Goal: Transaction & Acquisition: Obtain resource

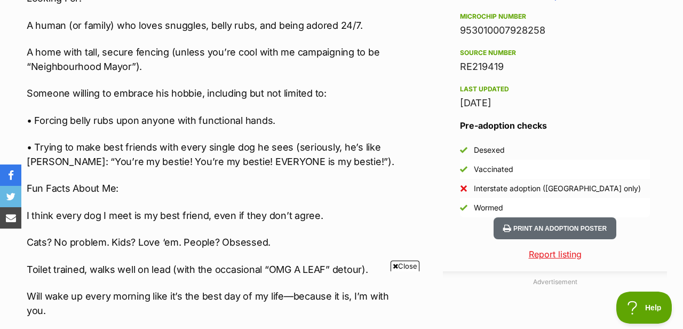
click at [402, 268] on span "Close" at bounding box center [404, 265] width 29 height 11
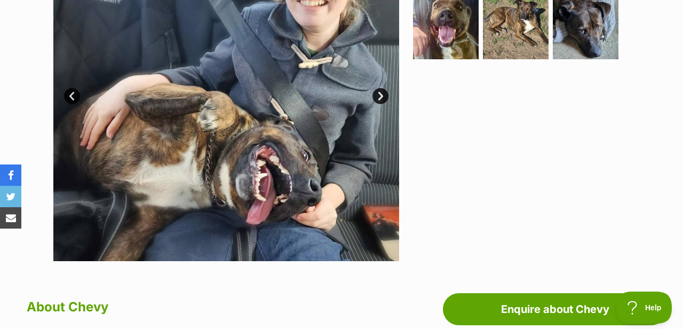
scroll to position [267, 0]
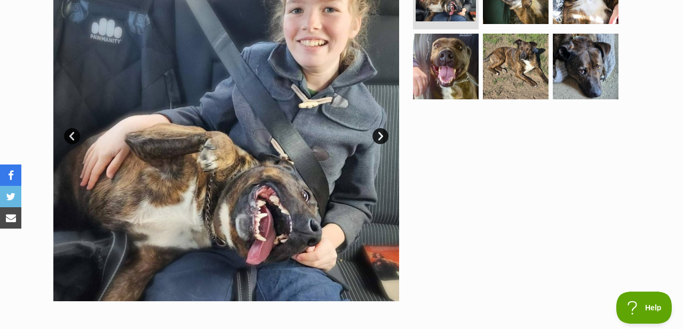
click at [385, 135] on link "Next" at bounding box center [380, 136] width 16 height 16
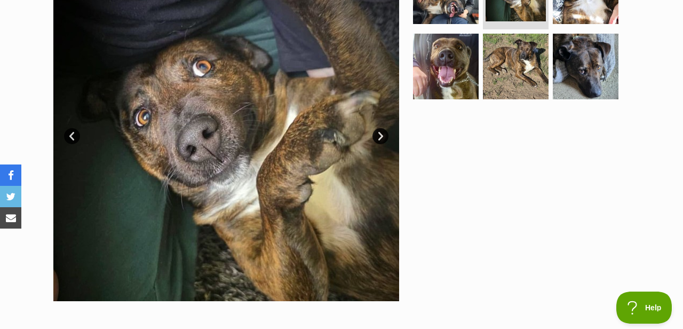
click at [378, 138] on link "Next" at bounding box center [380, 136] width 16 height 16
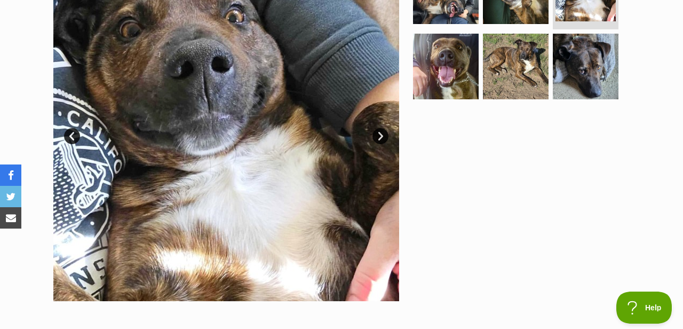
click at [378, 138] on link "Next" at bounding box center [380, 136] width 16 height 16
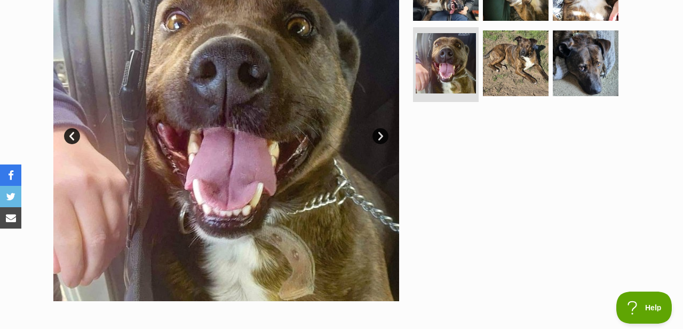
click at [378, 138] on link "Next" at bounding box center [380, 136] width 16 height 16
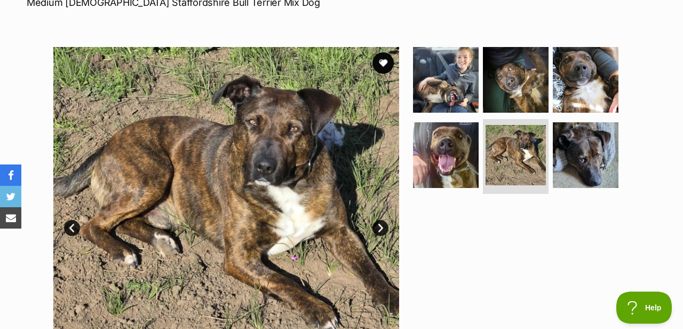
scroll to position [220, 0]
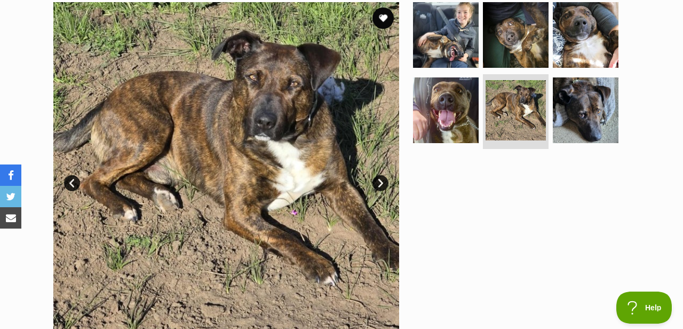
click at [375, 189] on link "Next" at bounding box center [380, 183] width 16 height 16
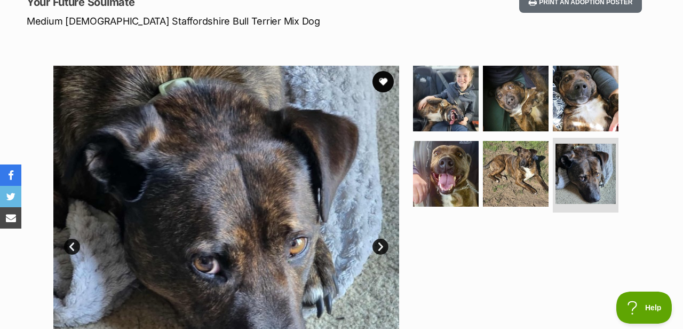
scroll to position [153, 0]
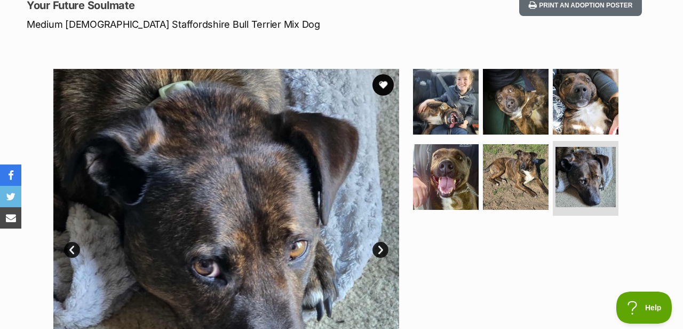
click at [590, 94] on img at bounding box center [586, 102] width 66 height 66
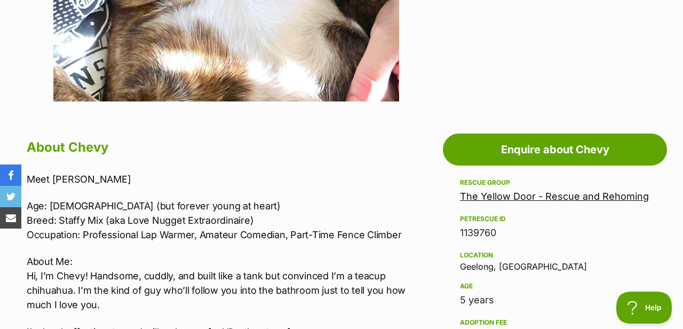
scroll to position [475, 0]
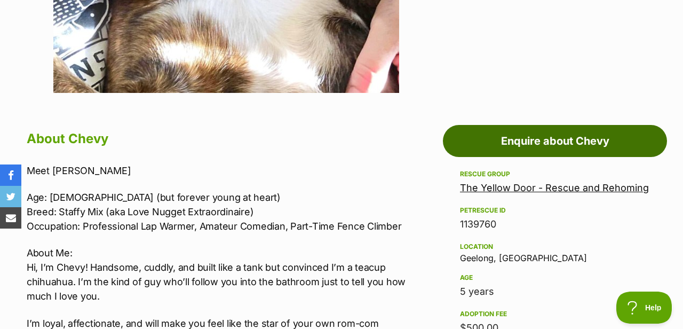
click at [535, 149] on link "Enquire about Chevy" at bounding box center [555, 141] width 224 height 32
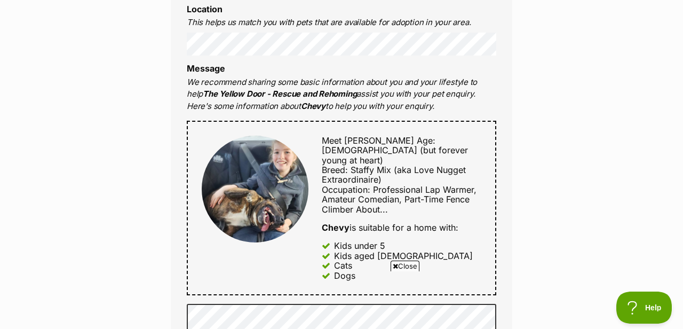
click at [406, 267] on span "Close" at bounding box center [404, 265] width 29 height 11
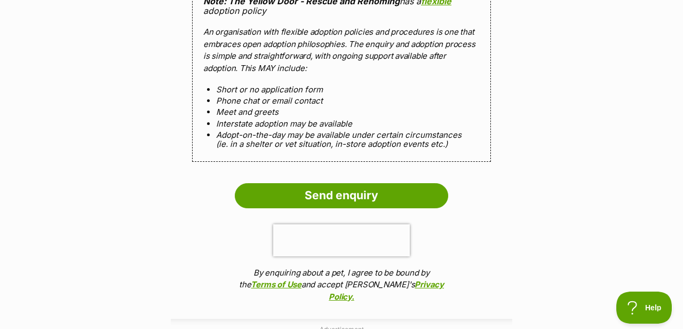
scroll to position [1039, 0]
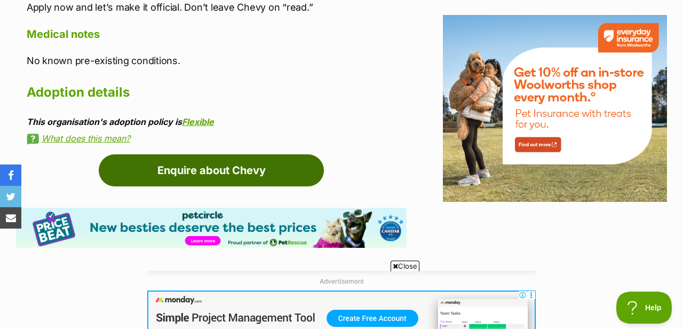
click at [218, 154] on link "Enquire about Chevy" at bounding box center [211, 170] width 225 height 32
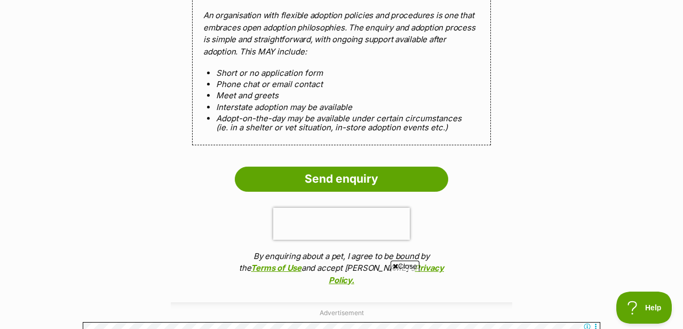
scroll to position [1055, 0]
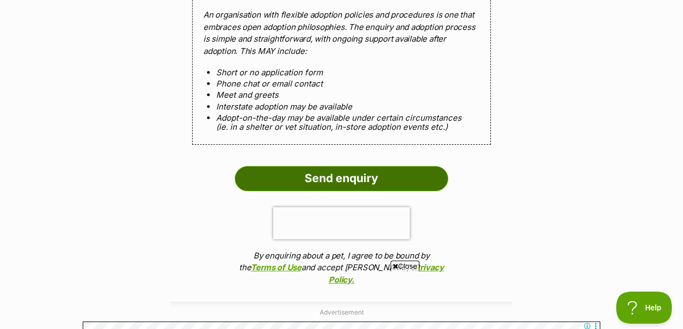
click at [413, 166] on input "Send enquiry" at bounding box center [341, 178] width 213 height 25
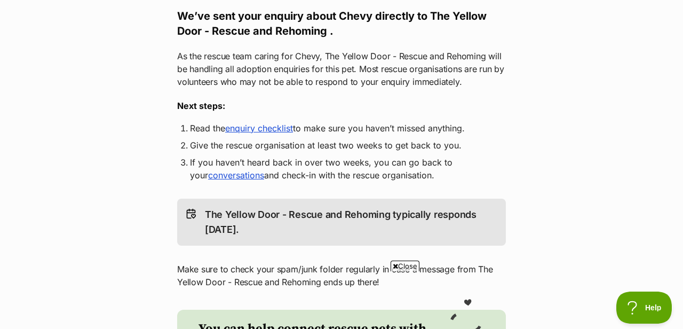
scroll to position [237, 0]
